Goal: Navigation & Orientation: Find specific page/section

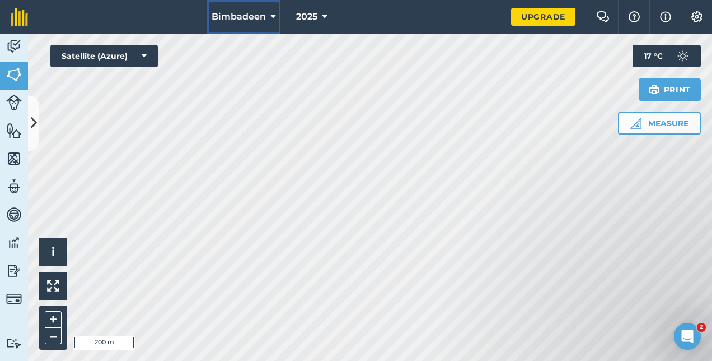
click at [274, 18] on icon at bounding box center [273, 16] width 6 height 13
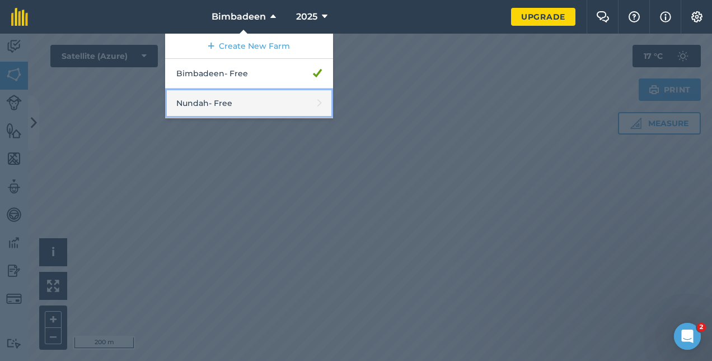
click at [237, 105] on link "Nundah - Free" at bounding box center [249, 103] width 168 height 30
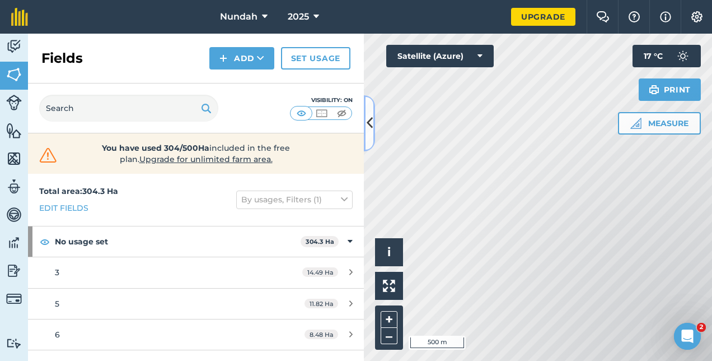
click at [368, 127] on icon at bounding box center [370, 123] width 6 height 20
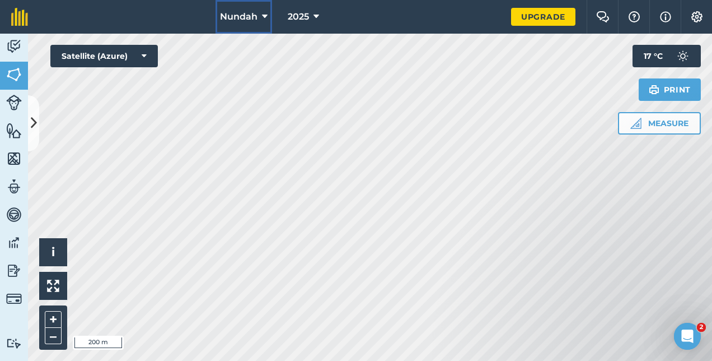
click at [269, 21] on button "Nundah" at bounding box center [244, 17] width 57 height 34
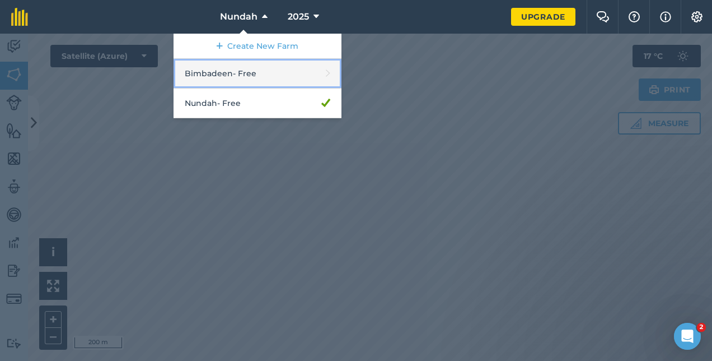
click at [238, 67] on link "Bimbadeen - Free" at bounding box center [258, 74] width 168 height 30
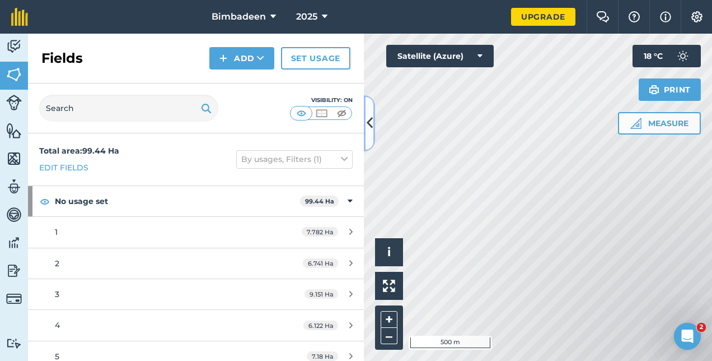
click at [365, 122] on button at bounding box center [369, 123] width 11 height 56
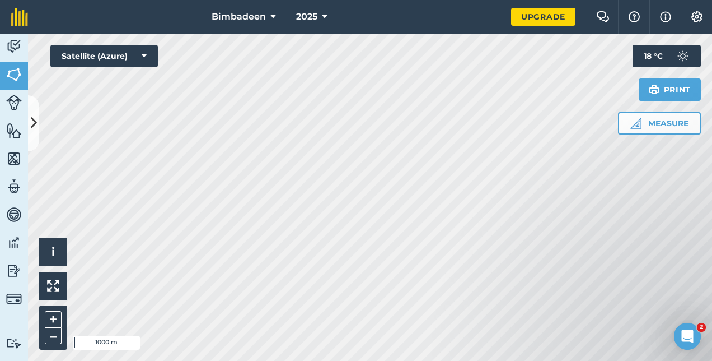
click at [430, 0] on html "Bimbadeen 2025 Upgrade Farm Chat Help Info Settings Map printing is not availab…" at bounding box center [356, 180] width 712 height 361
